Goal: Transaction & Acquisition: Purchase product/service

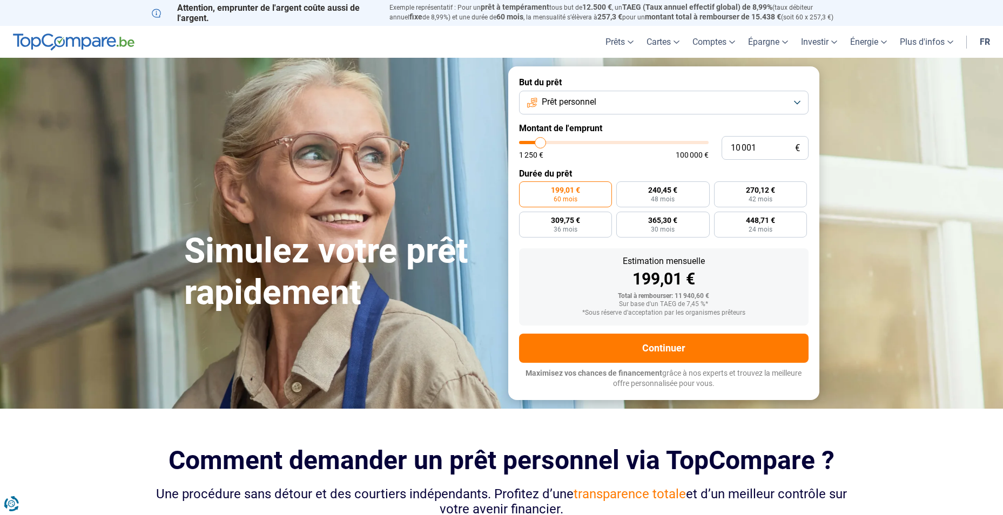
type input "9 500"
type input "9500"
type input "10 250"
type input "10250"
type input "10 500"
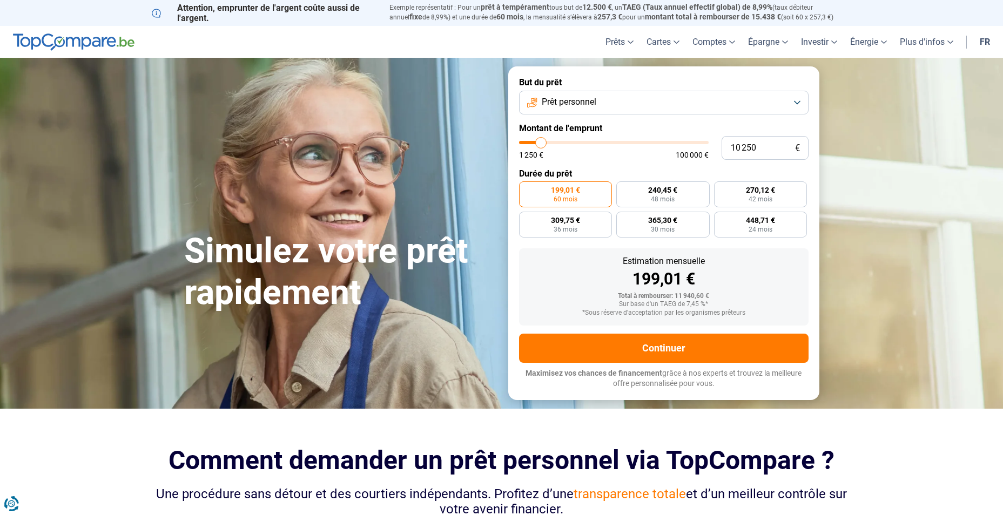
type input "10500"
type input "11 250"
type input "11250"
type input "12 000"
type input "12000"
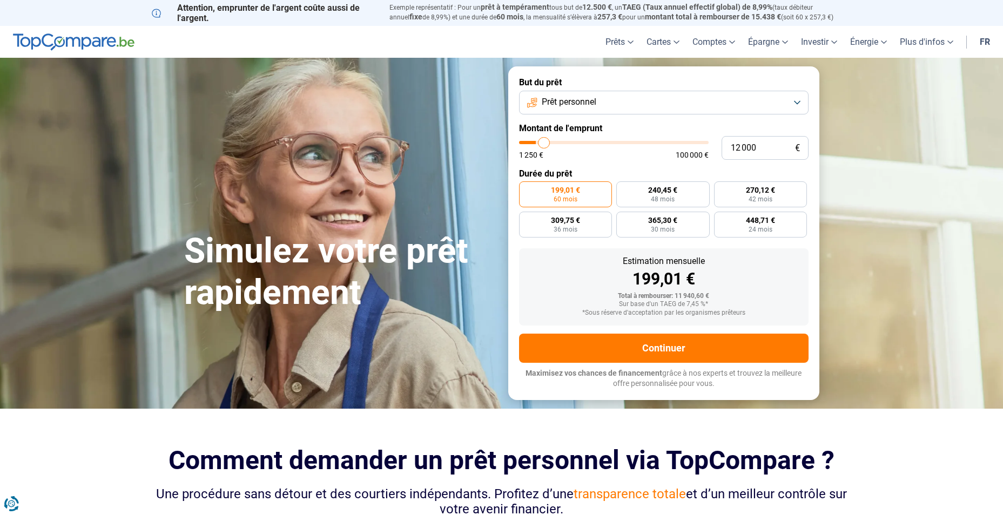
type input "12 500"
type input "12500"
type input "13 000"
type input "13000"
type input "13 250"
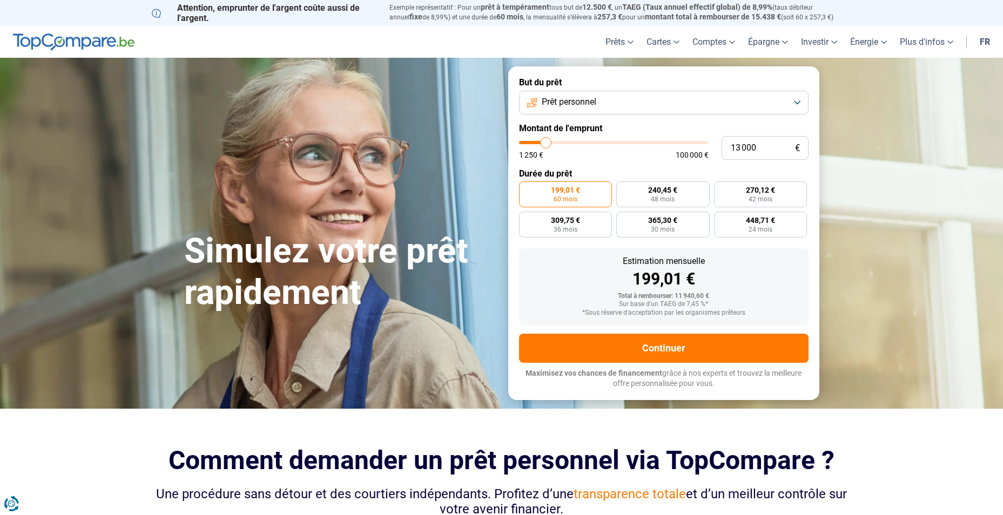
type input "13250"
type input "13 500"
type input "13500"
type input "14 000"
type input "14000"
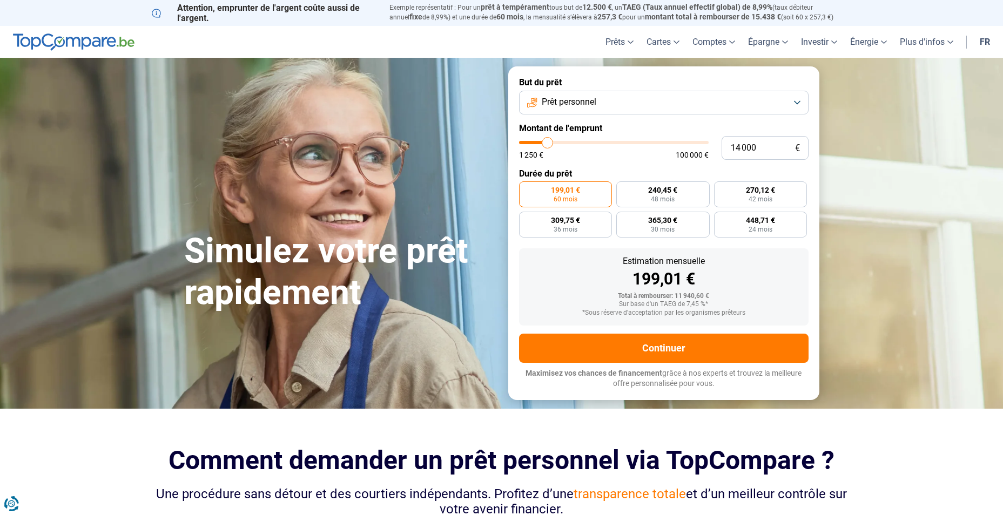
type input "14 250"
type input "14250"
type input "14 500"
type input "14500"
type input "14 250"
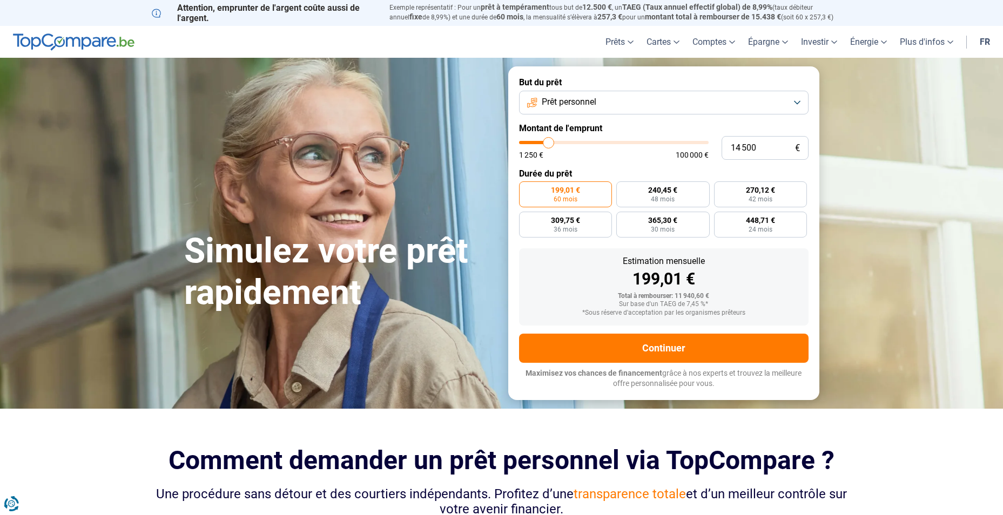
type input "14250"
type input "13 500"
type input "13500"
type input "13 250"
type input "13250"
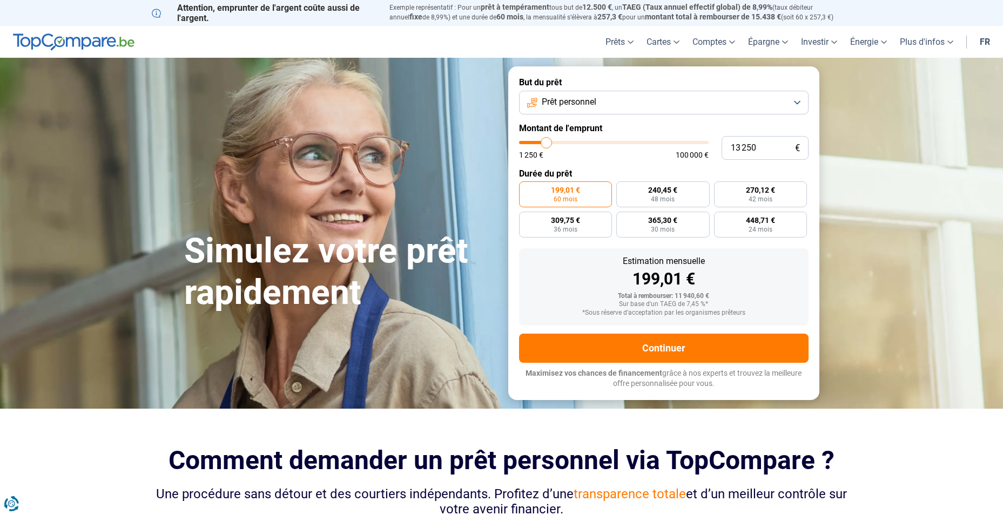
type input "12 750"
type input "12750"
type input "12 500"
type input "12500"
type input "12 000"
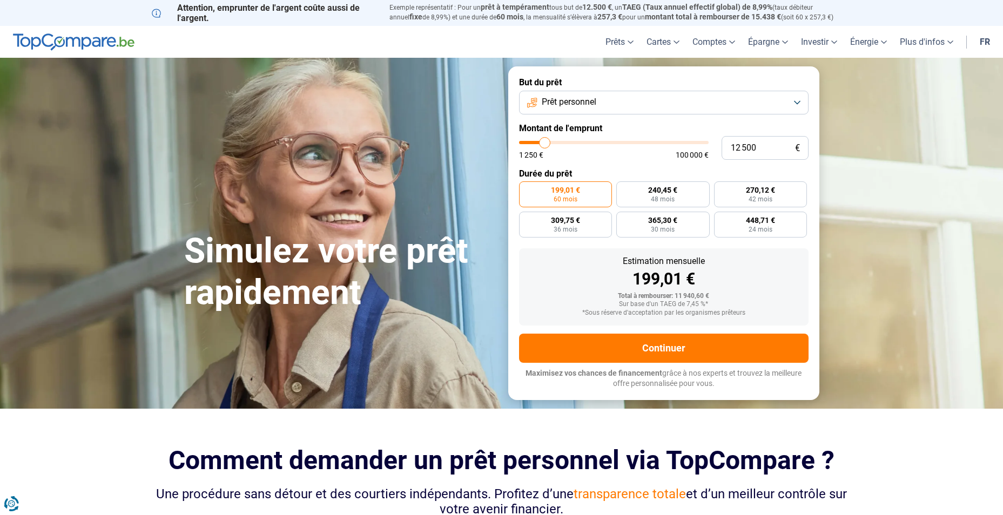
type input "12000"
type input "11 750"
type input "11750"
type input "11 500"
type input "11500"
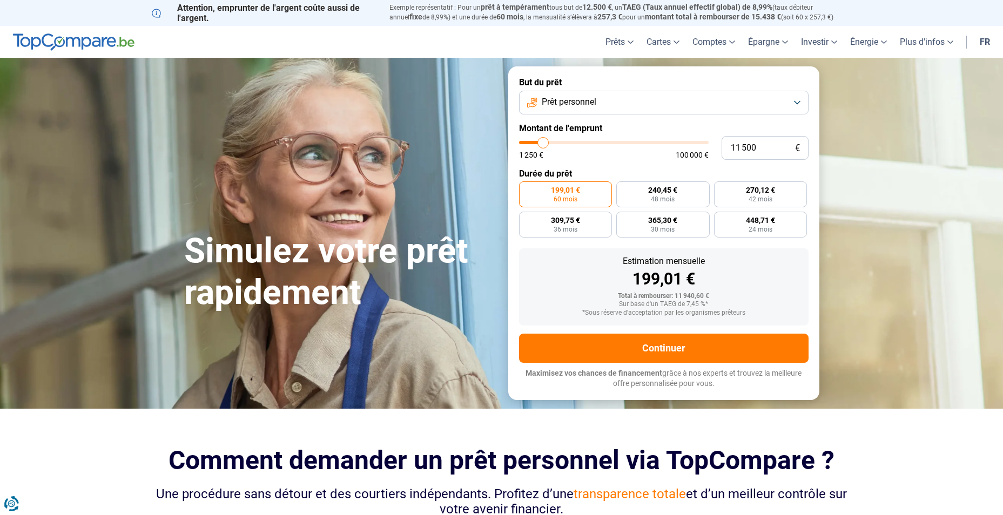
type input "11 250"
type input "11250"
type input "11 000"
type input "11000"
type input "10 500"
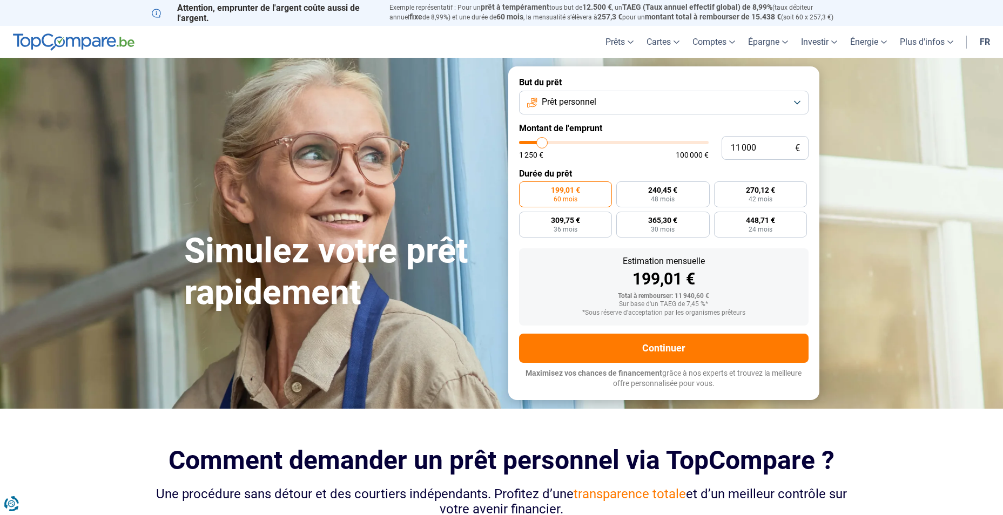
type input "10500"
type input "10 250"
type input "10250"
type input "10 000"
type input "10000"
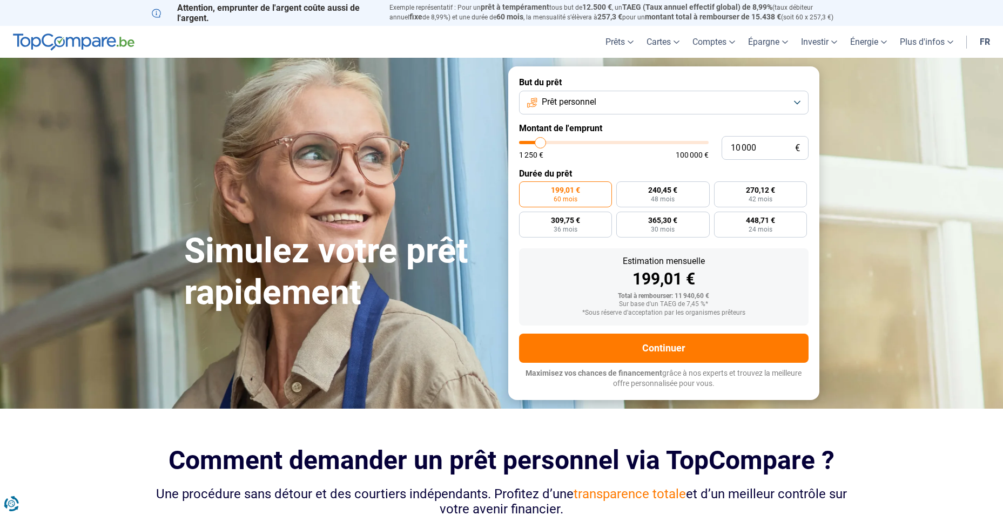
type input "9 750"
type input "9750"
type input "9 500"
type input "9500"
type input "9 000"
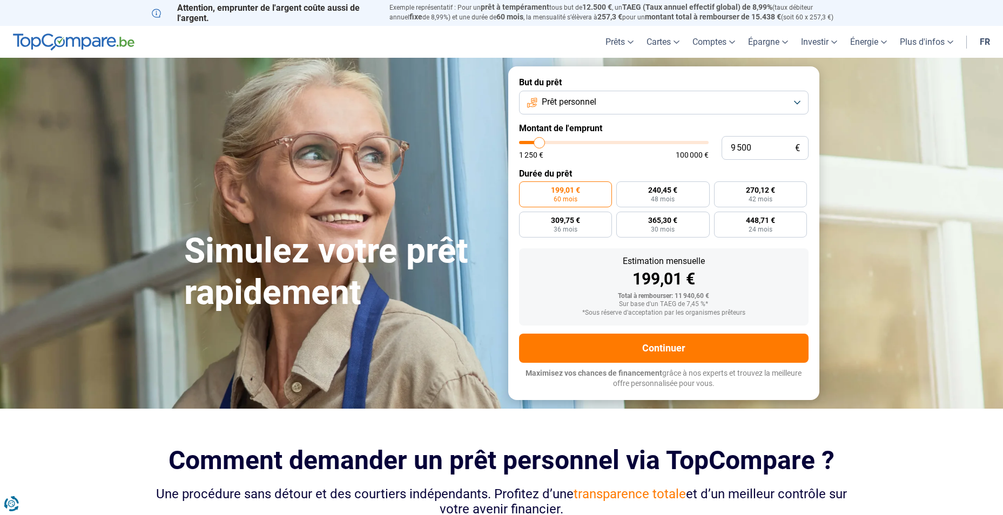
type input "9000"
type input "8 750"
type input "8750"
type input "8 500"
type input "8500"
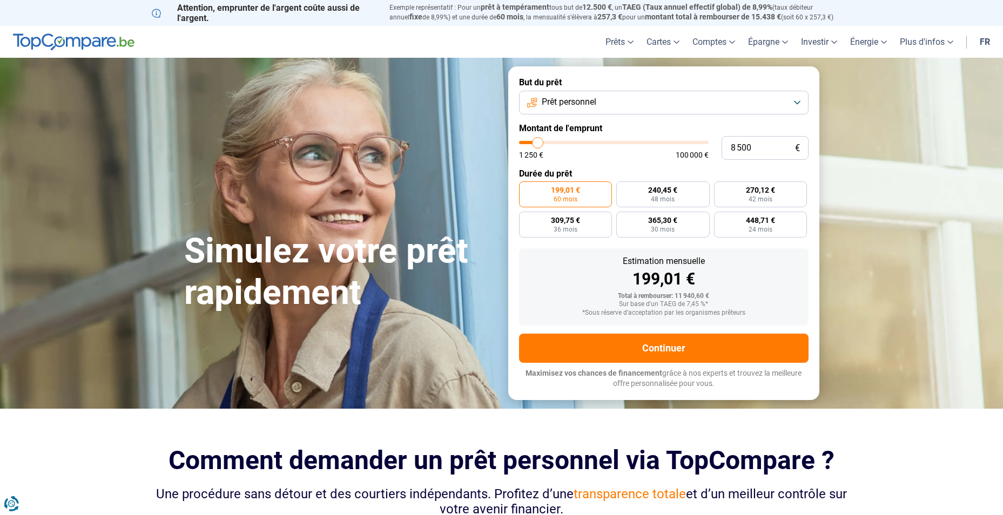
type input "8 250"
type input "8250"
type input "8 000"
type input "8000"
type input "7 500"
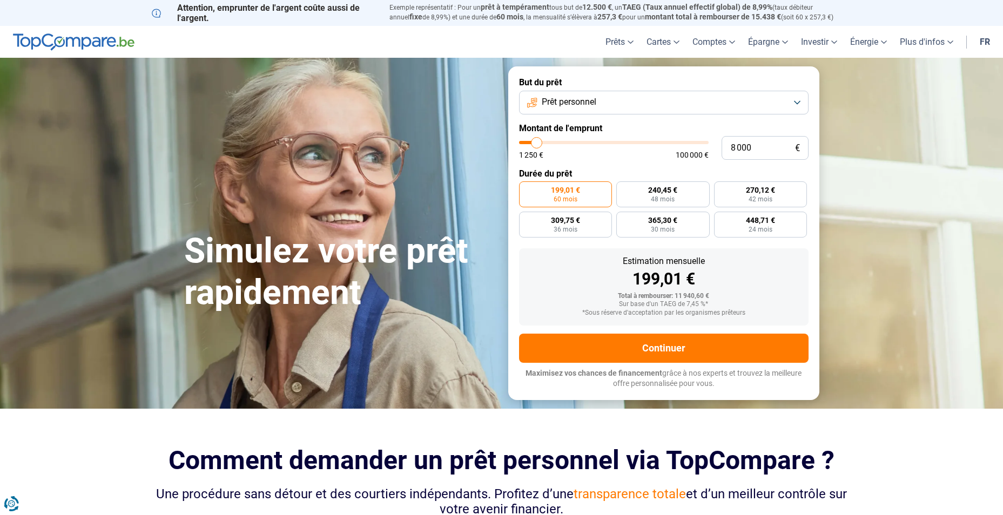
type input "7500"
type input "7 250"
type input "7250"
type input "7 000"
type input "7000"
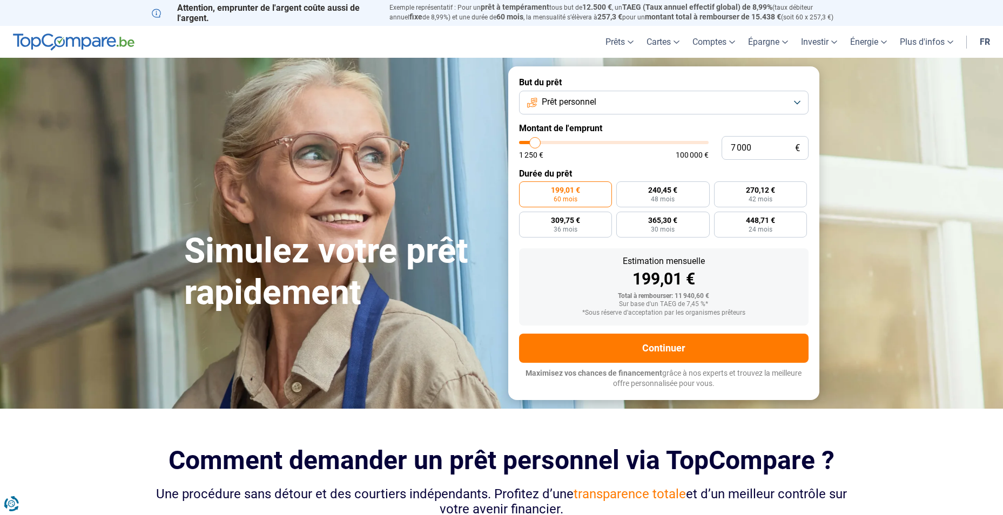
type input "6 750"
type input "6750"
type input "6 500"
type input "6500"
type input "5 750"
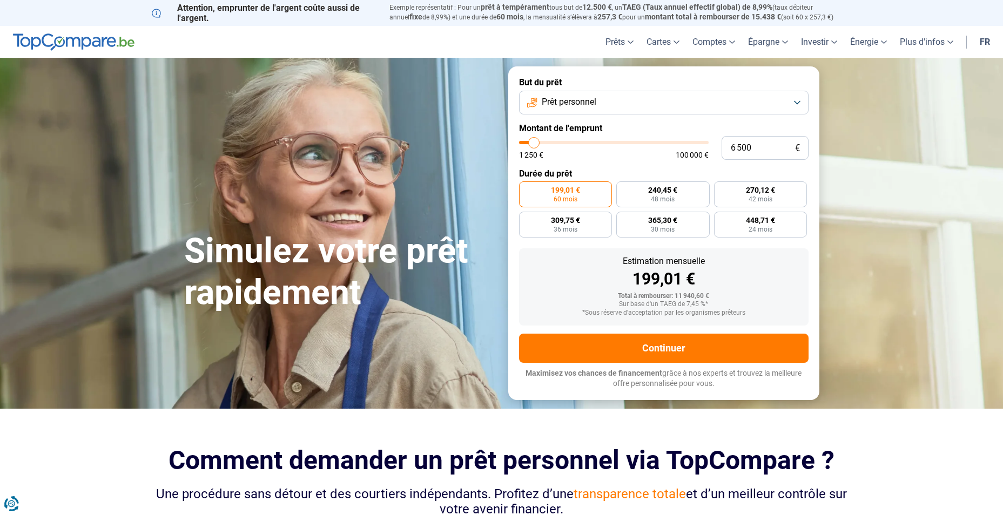
type input "5750"
type input "5 500"
type input "5500"
type input "5 000"
type input "5000"
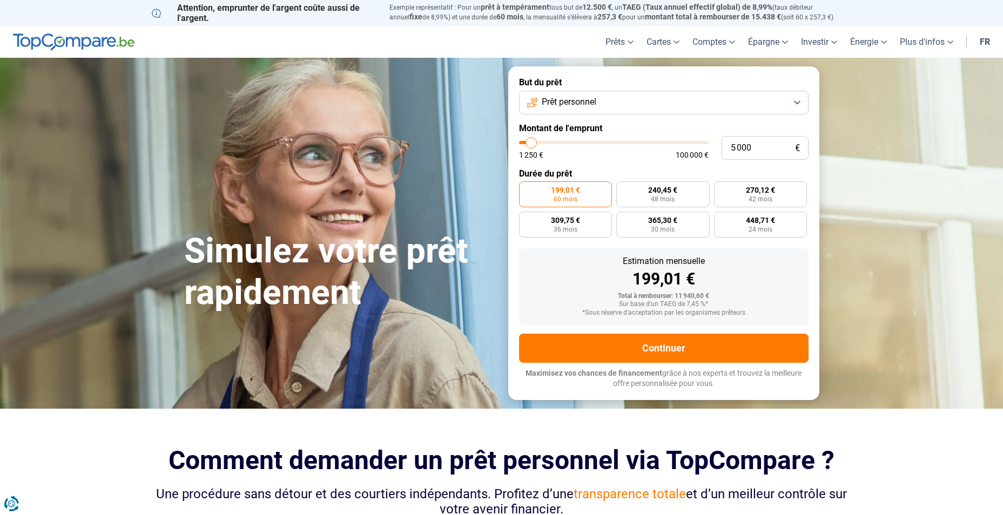
type input "4 500"
type input "4500"
type input "4 000"
type input "4000"
type input "3 750"
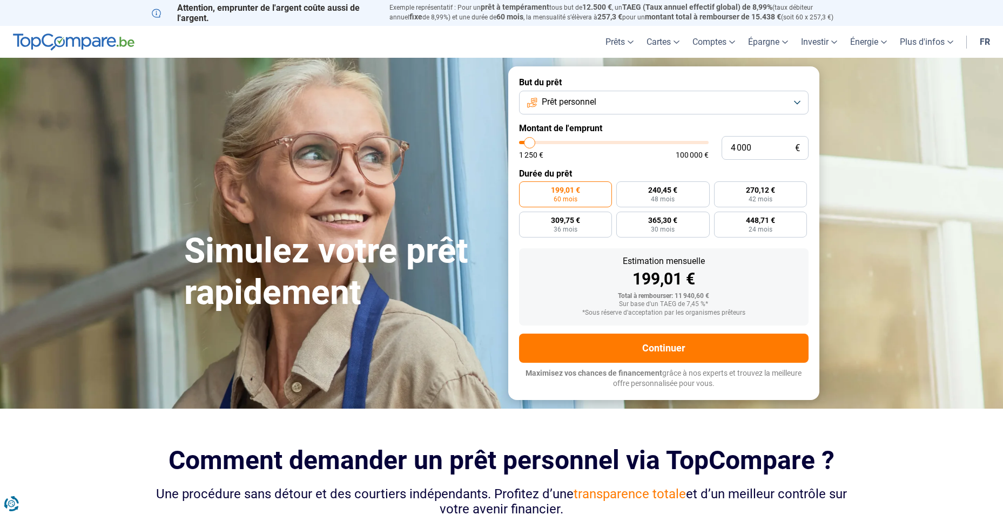
type input "3750"
type input "3 000"
drag, startPoint x: 539, startPoint y: 142, endPoint x: 528, endPoint y: 148, distance: 12.6
type input "3000"
click at [528, 144] on input "range" at bounding box center [613, 142] width 189 height 3
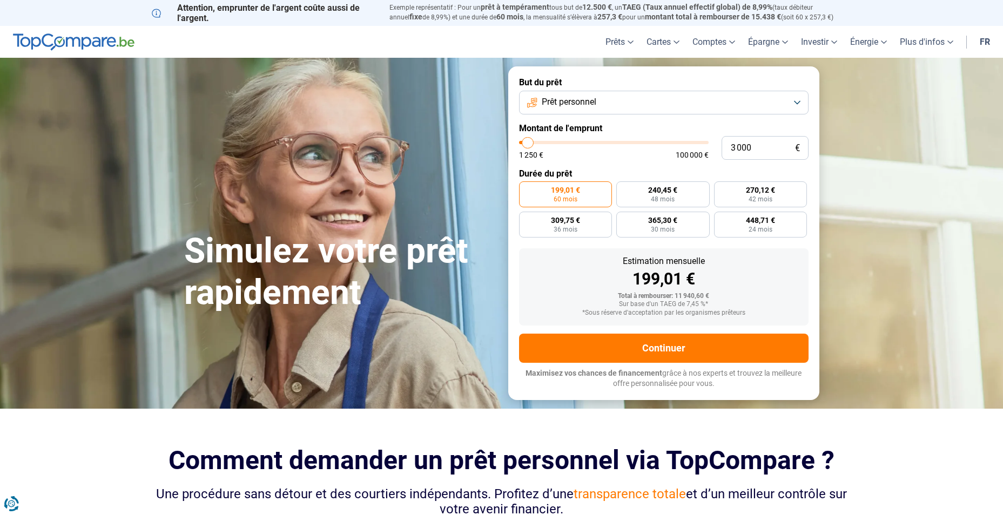
radio input "true"
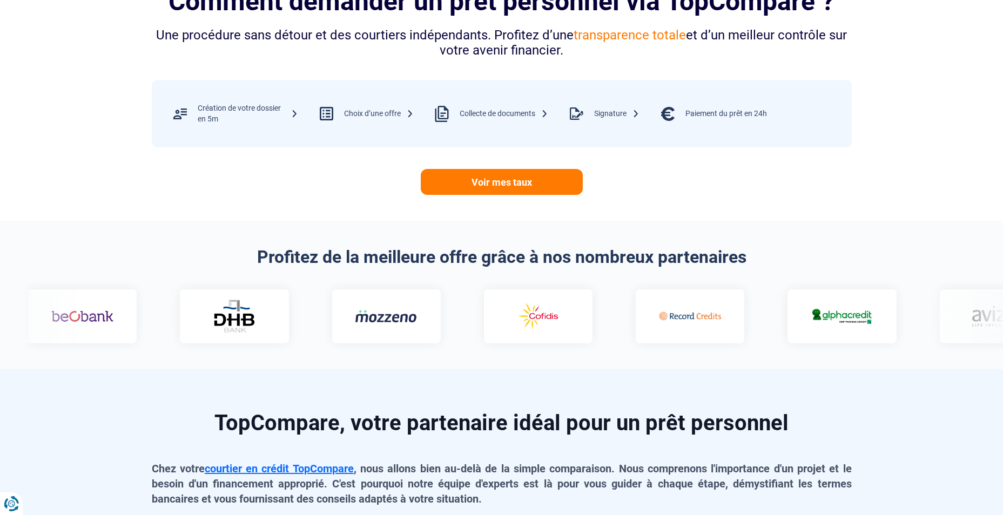
scroll to position [486, 0]
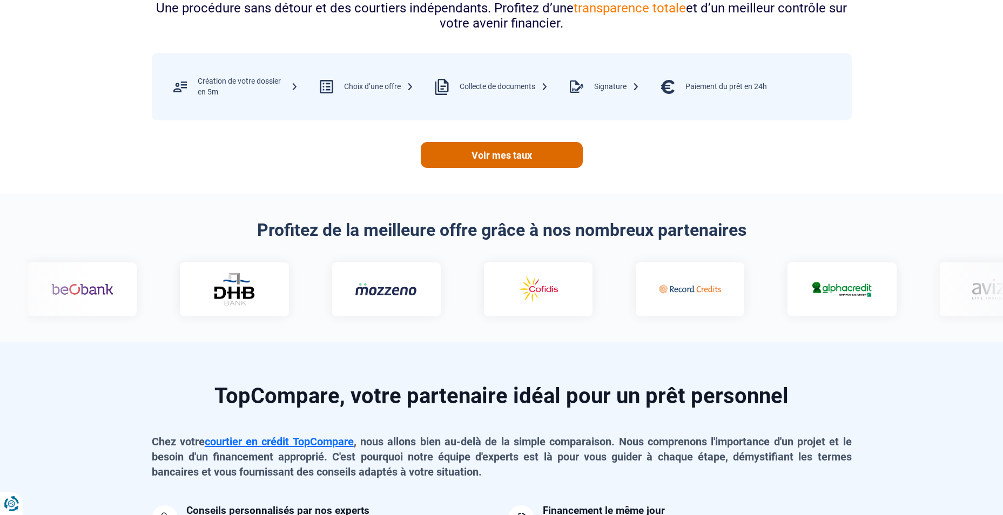
click at [522, 159] on link "Voir mes taux" at bounding box center [502, 155] width 162 height 26
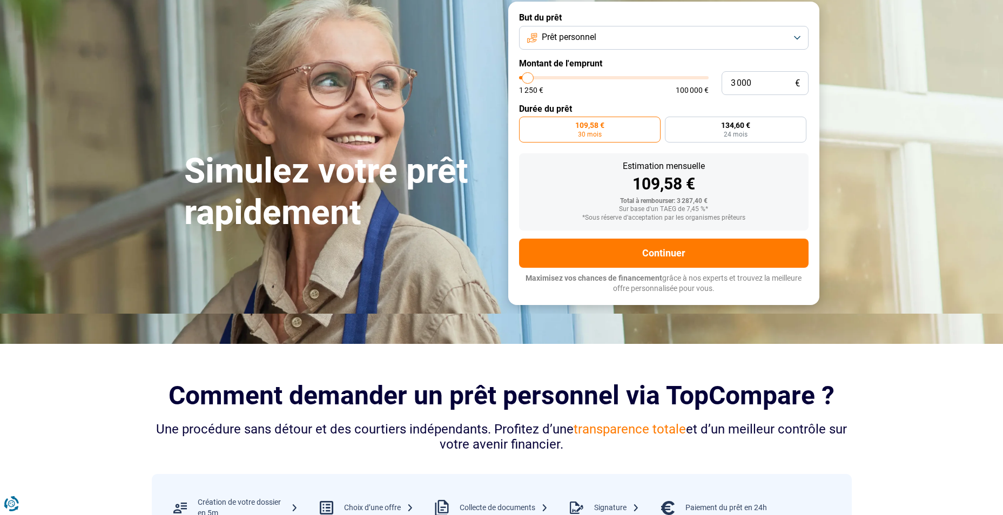
scroll to position [54, 0]
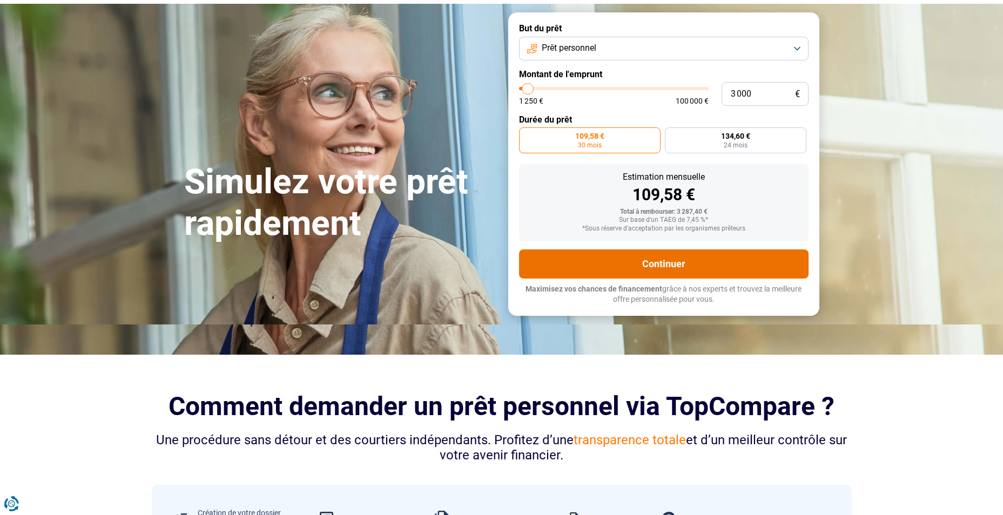
click at [691, 264] on button "Continuer" at bounding box center [663, 263] width 289 height 29
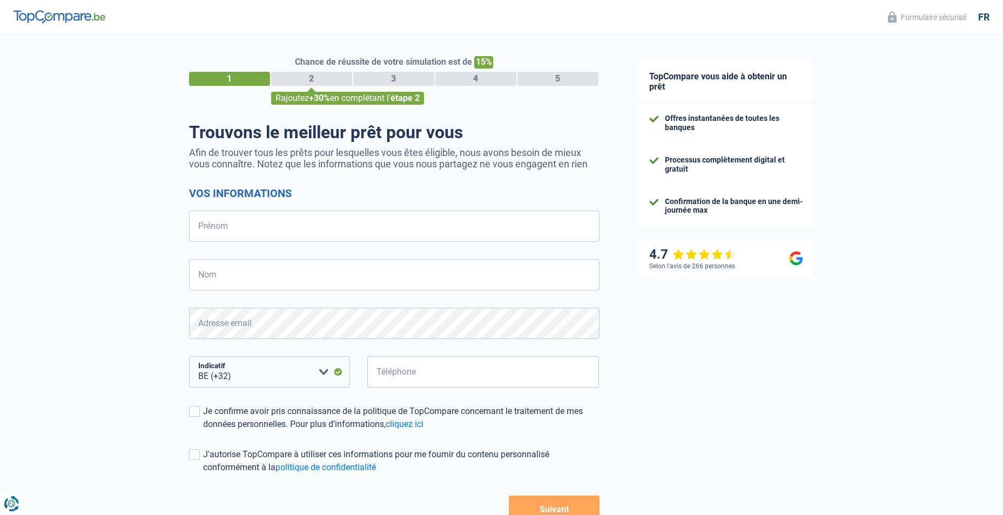
select select "32"
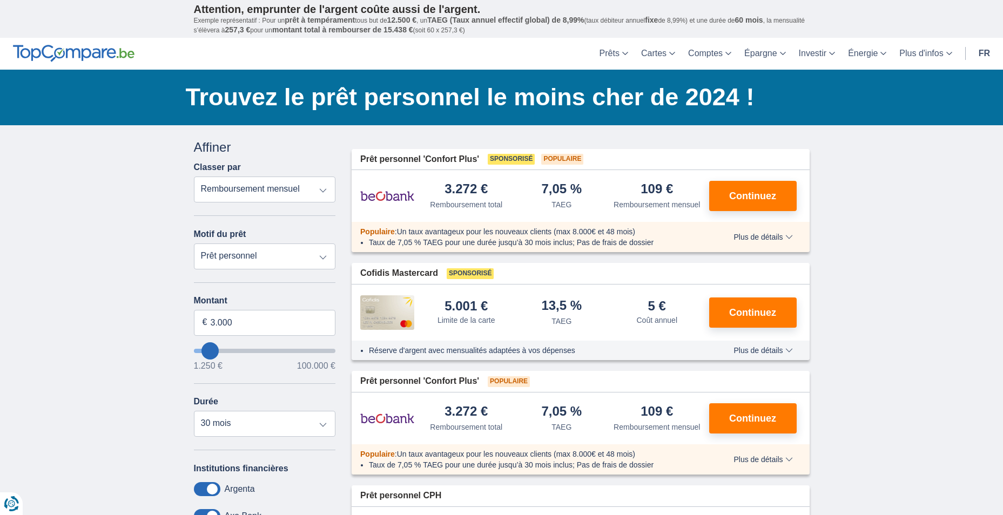
click at [791, 241] on span "Plus de détails" at bounding box center [762, 237] width 59 height 8
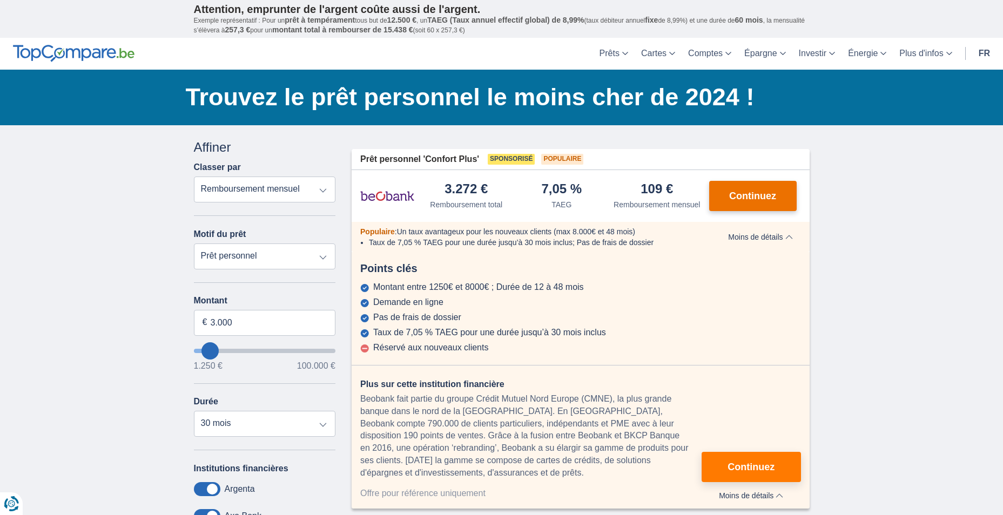
click at [761, 198] on span "Continuez" at bounding box center [752, 196] width 47 height 10
